Goal: Transaction & Acquisition: Purchase product/service

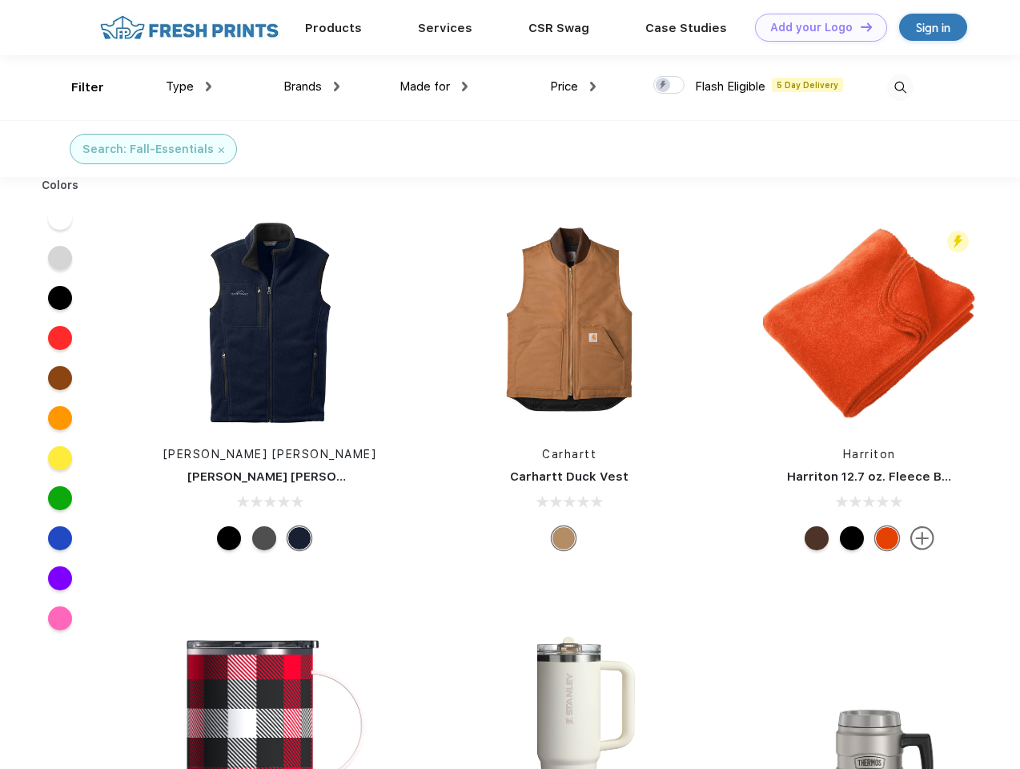
click at [815, 27] on link "Add your Logo Design Tool" at bounding box center [821, 28] width 132 height 28
click at [0, 0] on div "Design Tool" at bounding box center [0, 0] width 0 height 0
click at [859, 26] on link "Add your Logo Design Tool" at bounding box center [821, 28] width 132 height 28
click at [77, 87] on div "Filter" at bounding box center [87, 87] width 33 height 18
click at [189, 86] on span "Type" at bounding box center [180, 86] width 28 height 14
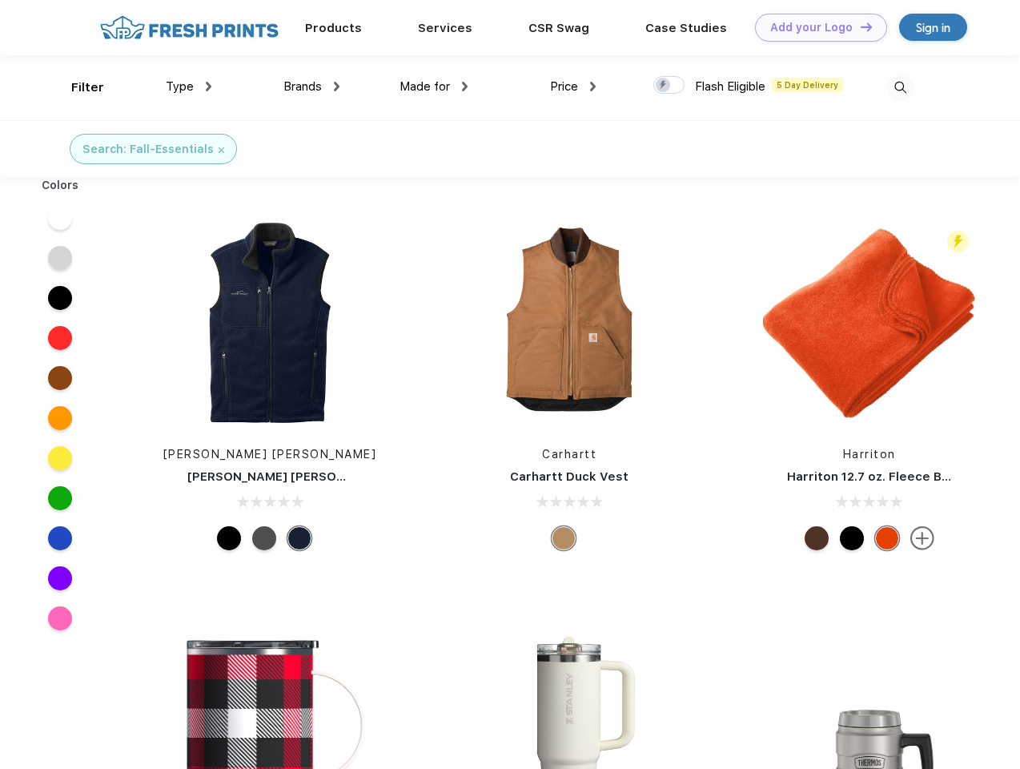
click at [311, 86] on span "Brands" at bounding box center [302, 86] width 38 height 14
click at [434, 86] on span "Made for" at bounding box center [425, 86] width 50 height 14
click at [573, 86] on span "Price" at bounding box center [564, 86] width 28 height 14
click at [669, 86] on div at bounding box center [668, 85] width 31 height 18
click at [664, 86] on input "checkbox" at bounding box center [658, 80] width 10 height 10
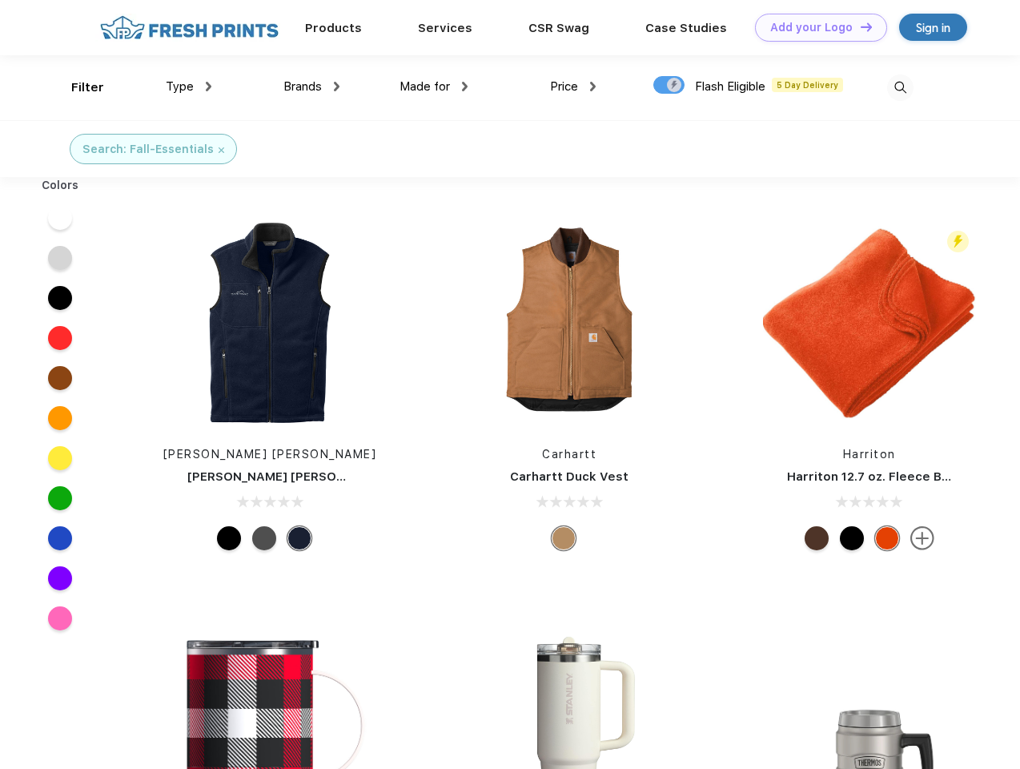
click at [900, 87] on img at bounding box center [900, 87] width 26 height 26
